Goal: Information Seeking & Learning: Compare options

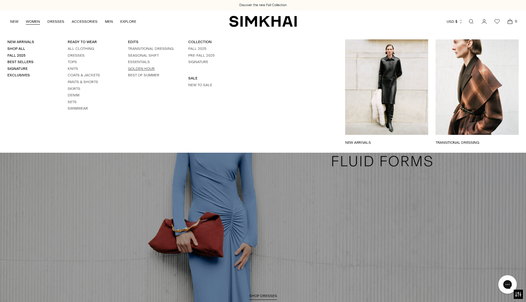
click at [145, 67] on link "GOLDEN HOUR" at bounding box center [141, 68] width 27 height 4
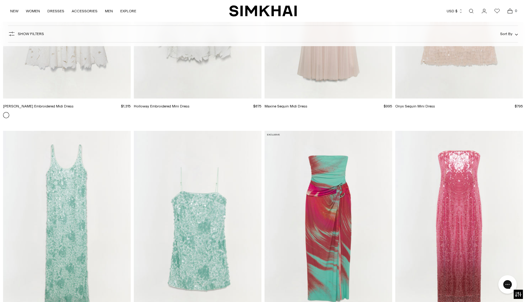
scroll to position [1797, 0]
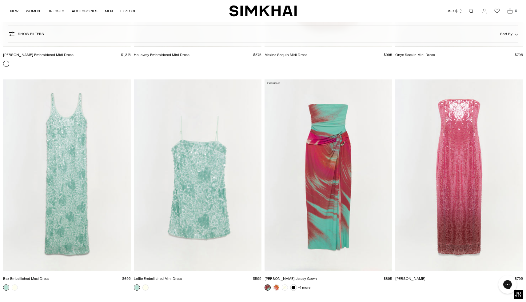
click at [0, 0] on img "Emma Strapless Jersey Gown" at bounding box center [0, 0] width 0 height 0
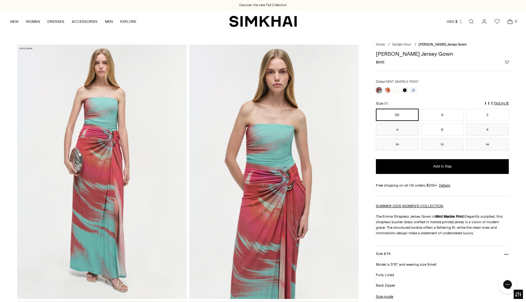
click at [381, 90] on link at bounding box center [379, 90] width 6 height 6
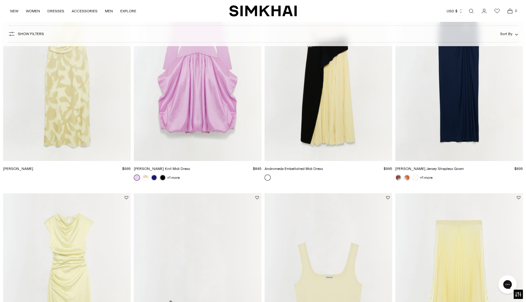
scroll to position [489, 0]
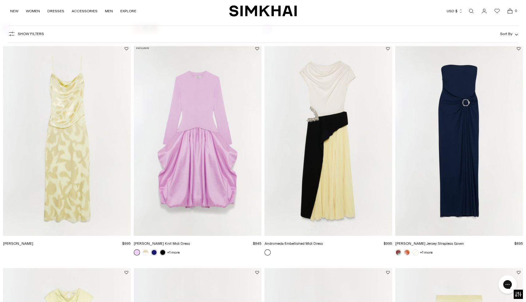
click at [0, 0] on img "Andromeda Embellished Midi Dress" at bounding box center [0, 0] width 0 height 0
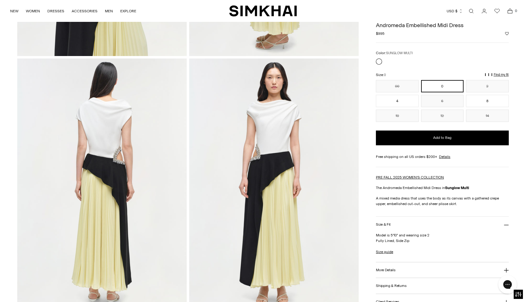
scroll to position [473, 0]
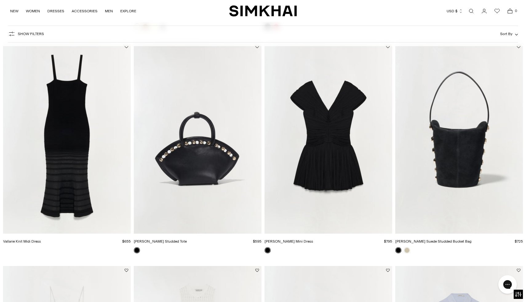
scroll to position [2284, 0]
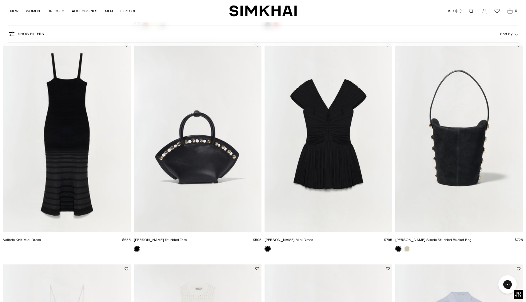
click at [0, 0] on img "Vallarie Knit Midi Dress" at bounding box center [0, 0] width 0 height 0
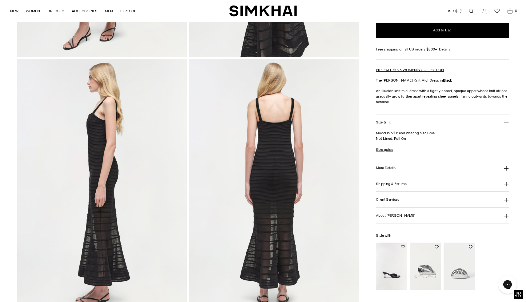
scroll to position [254, 0]
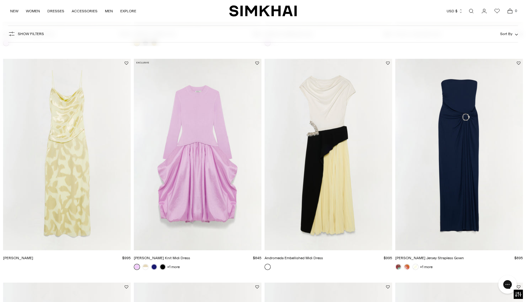
scroll to position [476, 0]
click at [0, 0] on img "Emma Jersey Strapless Gown" at bounding box center [0, 0] width 0 height 0
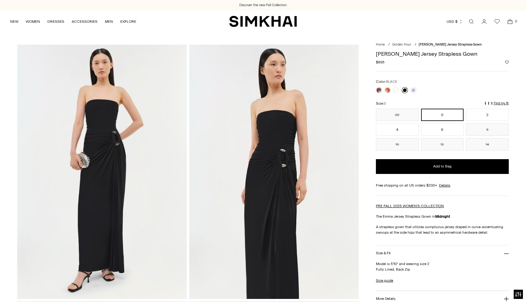
click at [406, 90] on link at bounding box center [405, 90] width 6 height 6
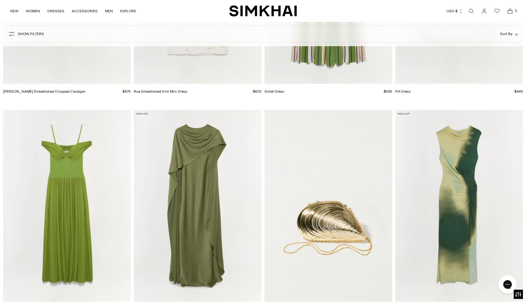
scroll to position [3372, 0]
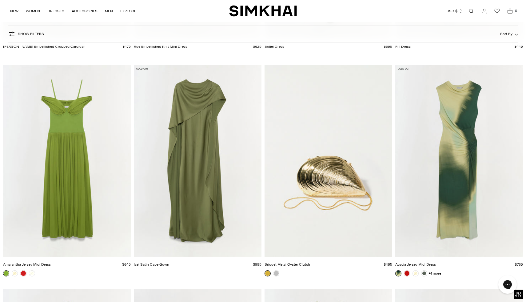
click at [0, 0] on img "Acacia Jersey Midi Dress" at bounding box center [0, 0] width 0 height 0
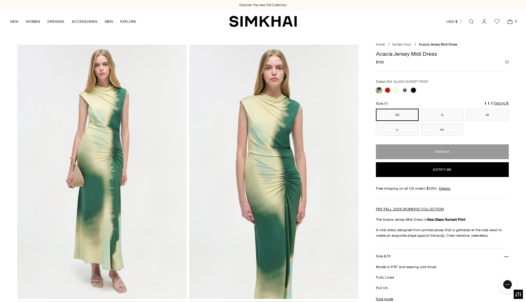
click at [378, 90] on link at bounding box center [379, 90] width 6 height 6
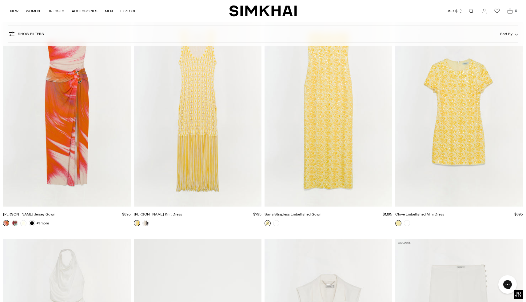
scroll to position [4267, 0]
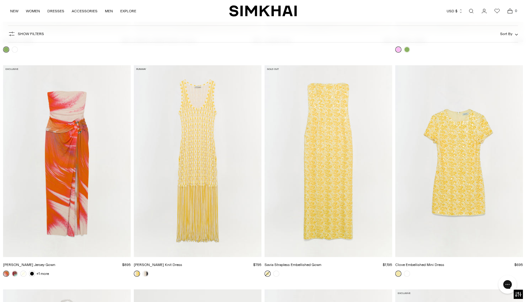
click at [0, 0] on img "Sonia Fringe Knit Dress" at bounding box center [0, 0] width 0 height 0
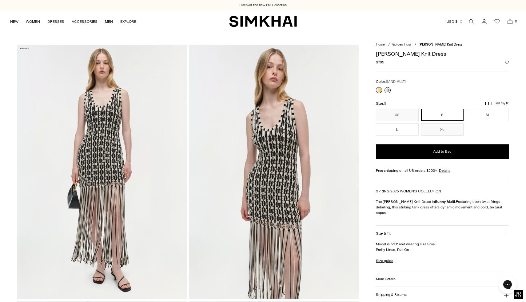
click at [388, 90] on link at bounding box center [388, 90] width 6 height 6
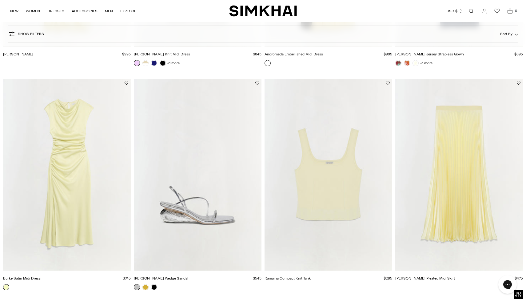
scroll to position [799, 0]
